Goal: Task Accomplishment & Management: Manage account settings

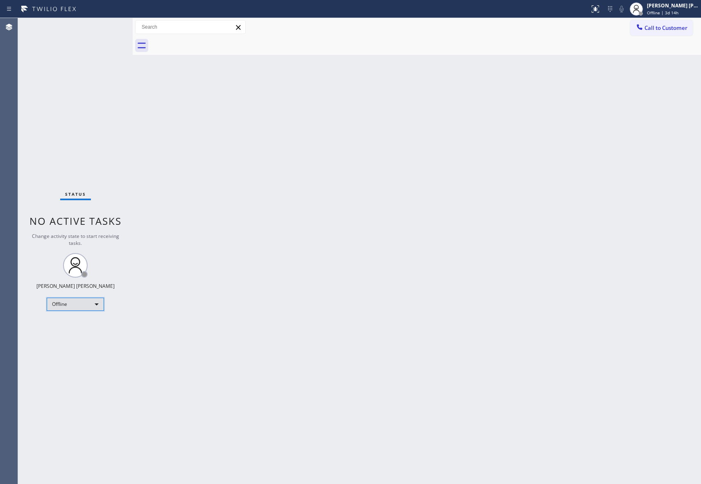
click at [97, 302] on div "Offline" at bounding box center [75, 304] width 57 height 13
click at [79, 338] on li "Unavailable" at bounding box center [74, 336] width 55 height 10
click at [660, 7] on div "[PERSON_NAME] [PERSON_NAME]" at bounding box center [673, 5] width 52 height 7
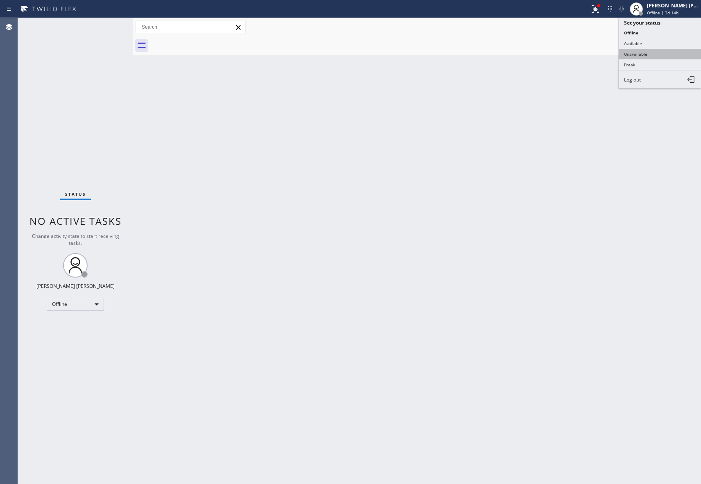
click at [653, 52] on button "Unavailable" at bounding box center [660, 54] width 82 height 11
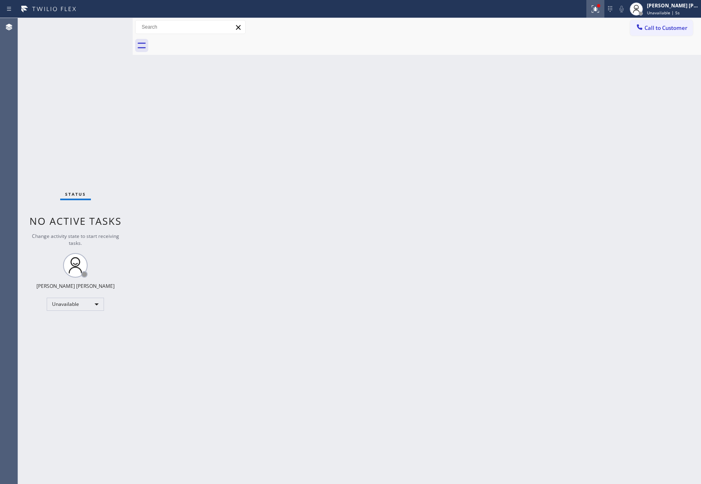
click at [591, 11] on icon at bounding box center [596, 9] width 10 height 10
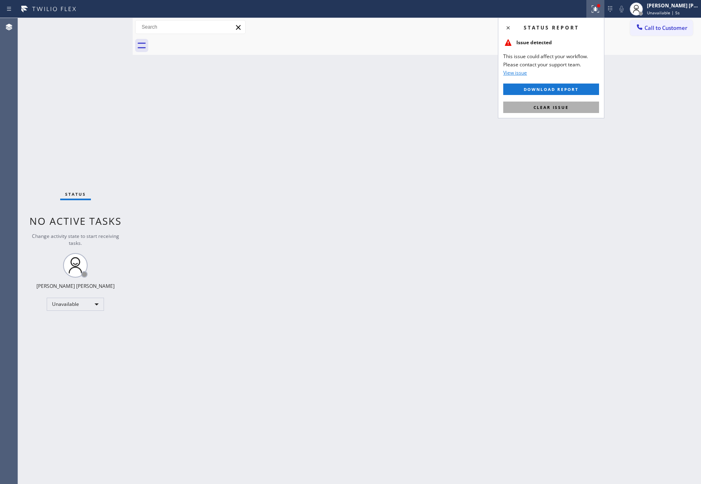
click at [565, 109] on span "Clear issue" at bounding box center [551, 107] width 35 height 6
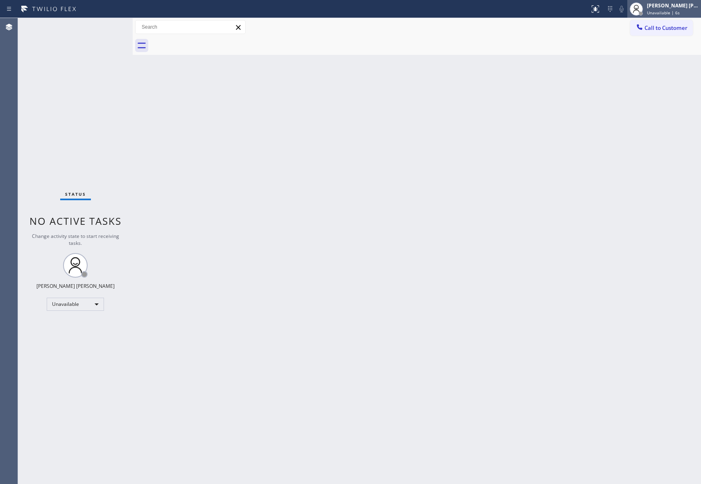
click at [681, 8] on div "[PERSON_NAME] [PERSON_NAME]" at bounding box center [673, 5] width 52 height 7
click at [416, 211] on div "Back to Dashboard Change Sender ID Customers Technicians Select a contact Outbo…" at bounding box center [417, 251] width 569 height 466
